Goal: Task Accomplishment & Management: Manage account settings

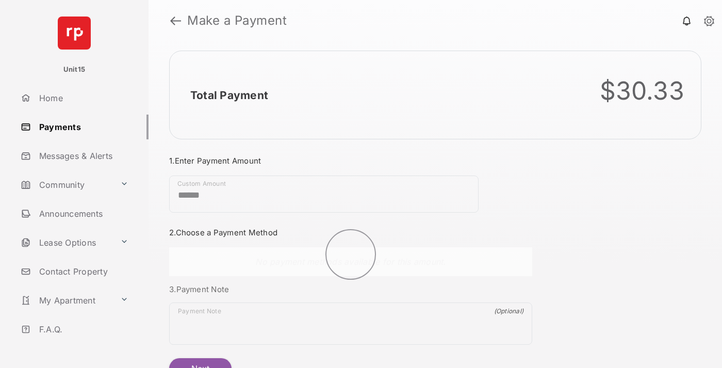
scroll to position [56, 0]
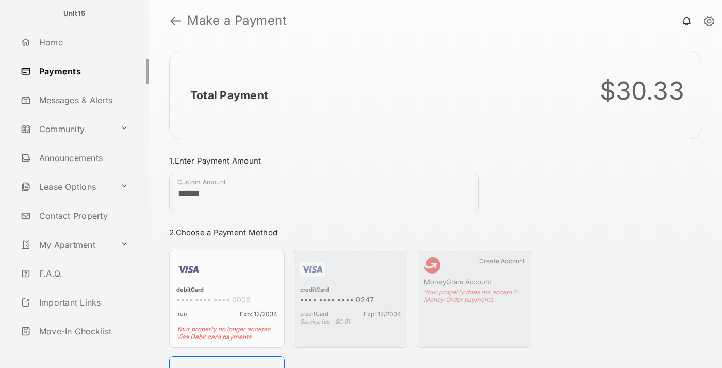
click at [81, 348] on link "Logout" at bounding box center [83, 360] width 132 height 25
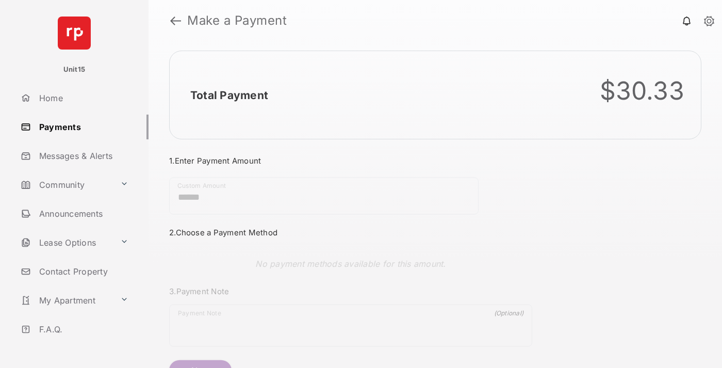
scroll to position [56, 0]
